Goal: Task Accomplishment & Management: Manage account settings

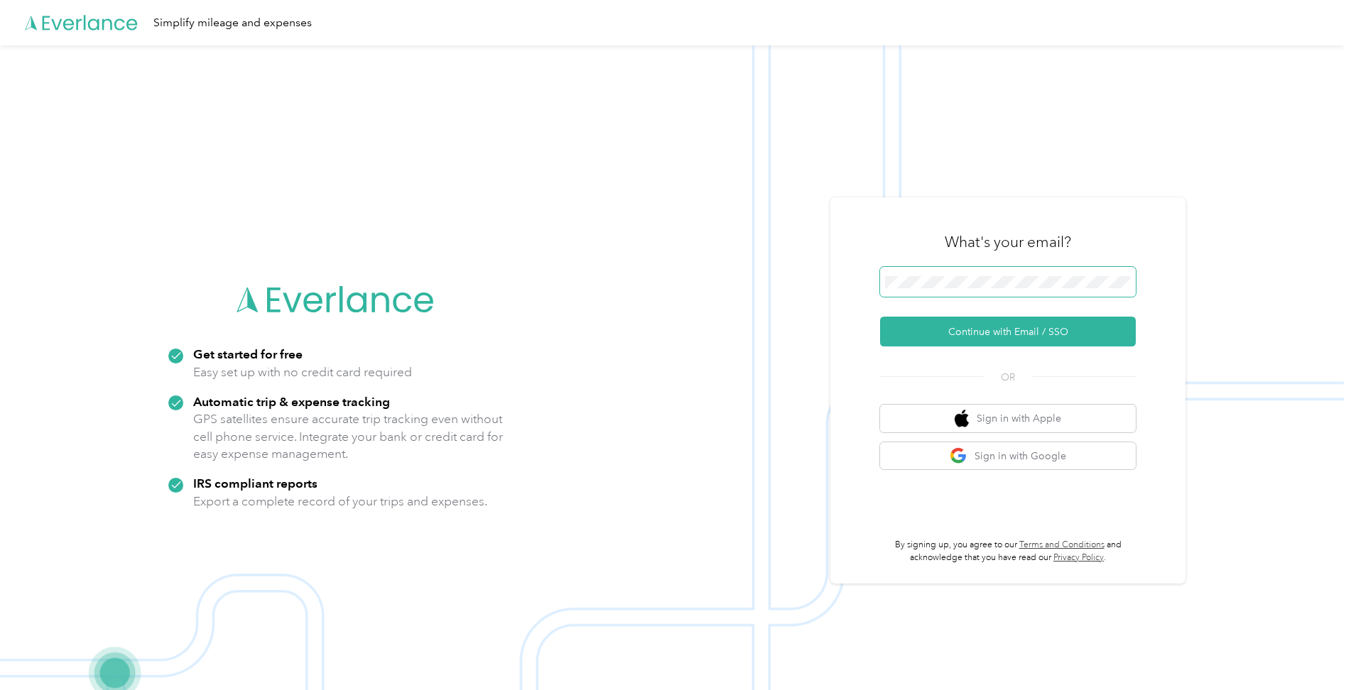
click at [962, 275] on span at bounding box center [1008, 282] width 256 height 30
click at [959, 328] on button "Continue with Email / SSO" at bounding box center [1008, 332] width 256 height 30
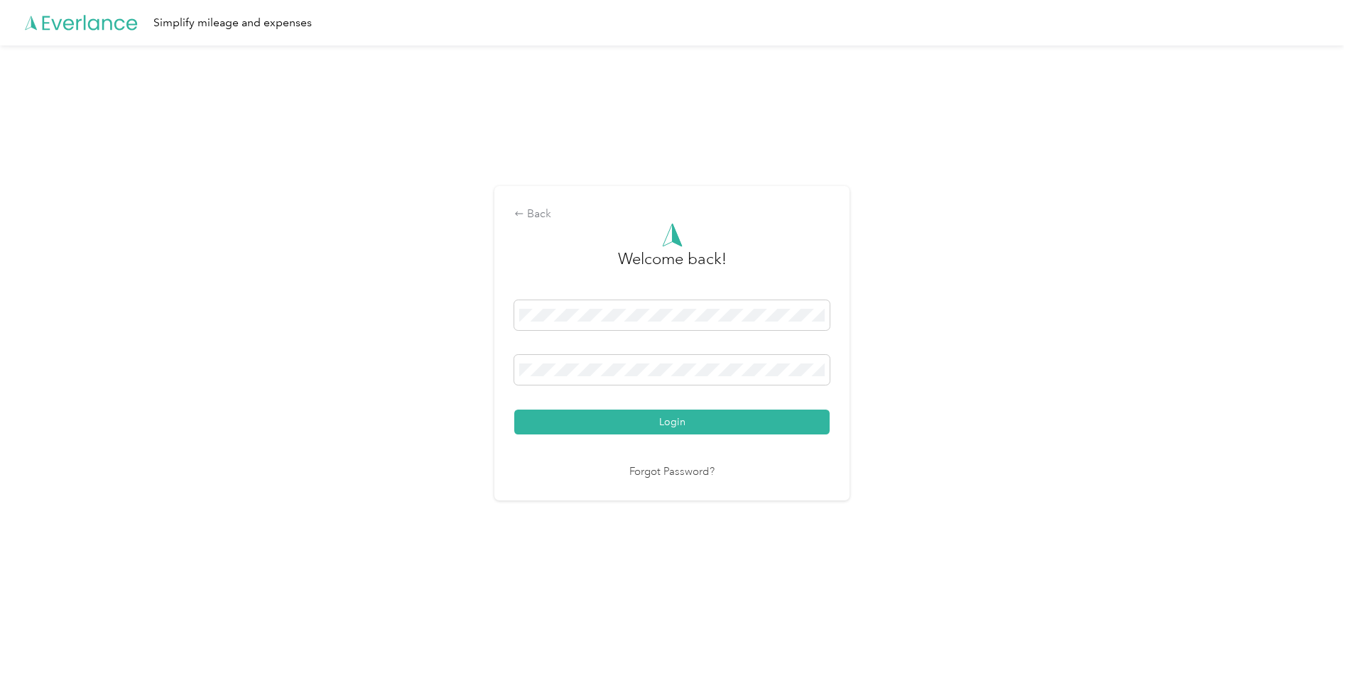
click at [610, 425] on button "Login" at bounding box center [671, 422] width 315 height 25
